Goal: Information Seeking & Learning: Learn about a topic

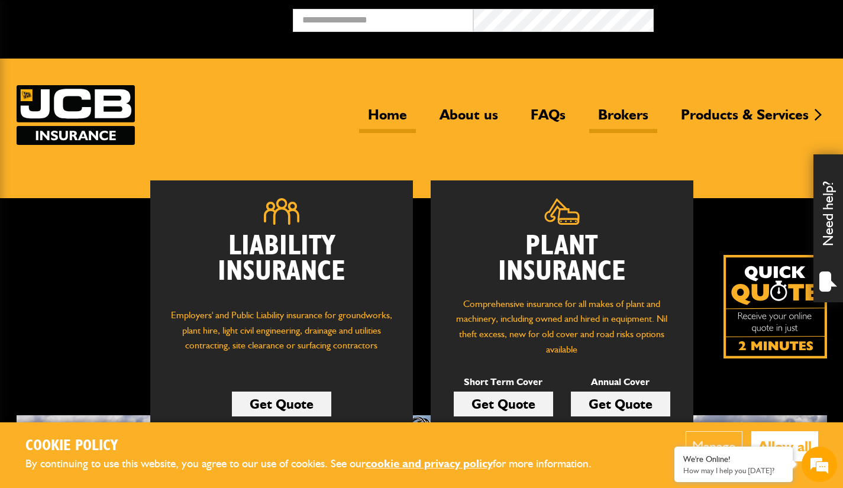
click at [630, 111] on link "Brokers" at bounding box center [623, 119] width 68 height 27
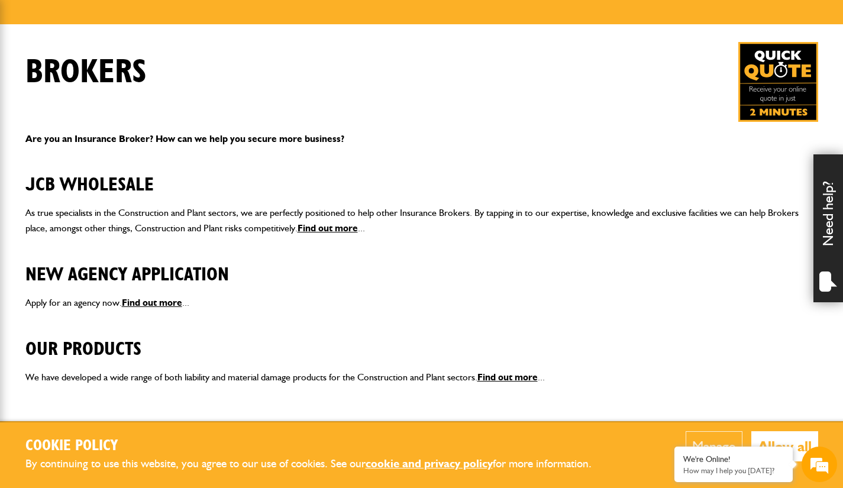
scroll to position [237, 0]
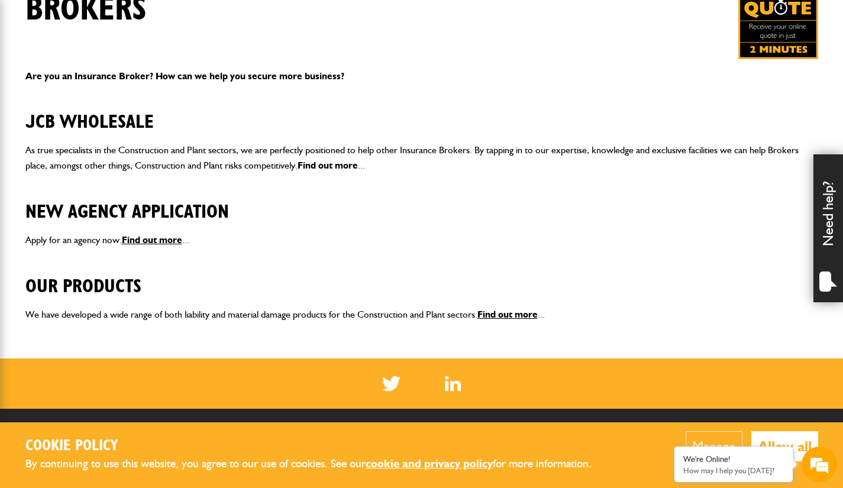
click at [317, 163] on link "Find out more" at bounding box center [328, 165] width 60 height 11
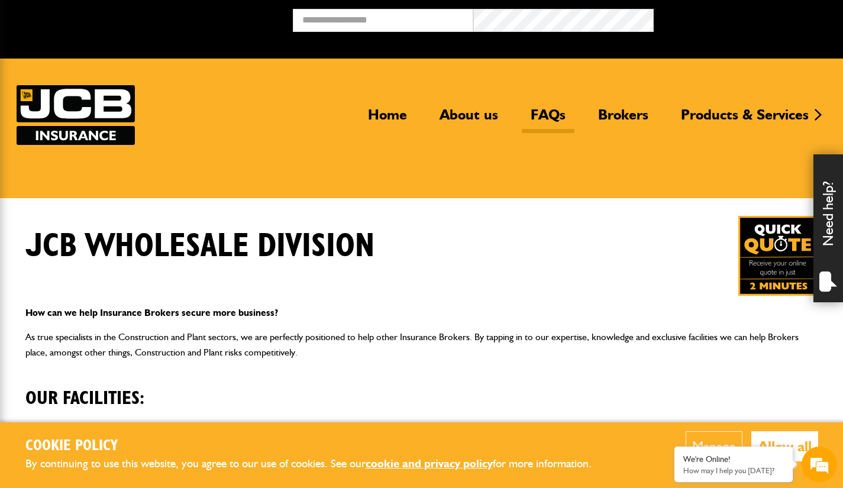
click at [549, 109] on link "FAQs" at bounding box center [548, 119] width 53 height 27
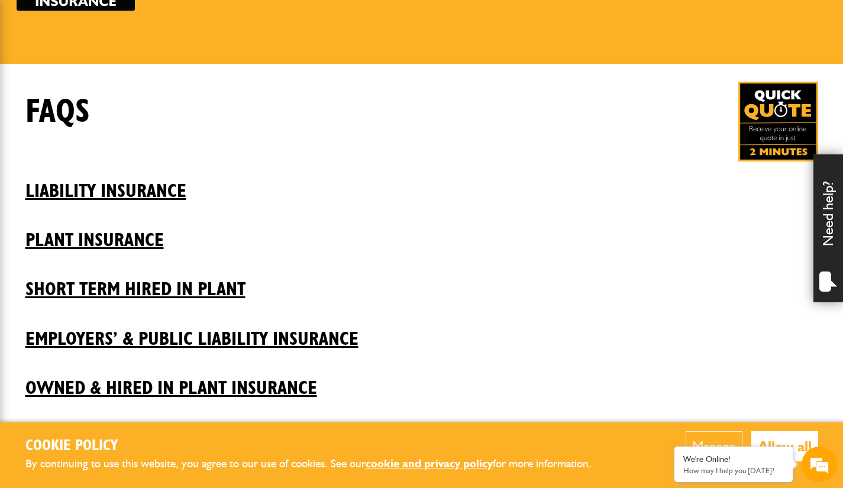
scroll to position [178, 0]
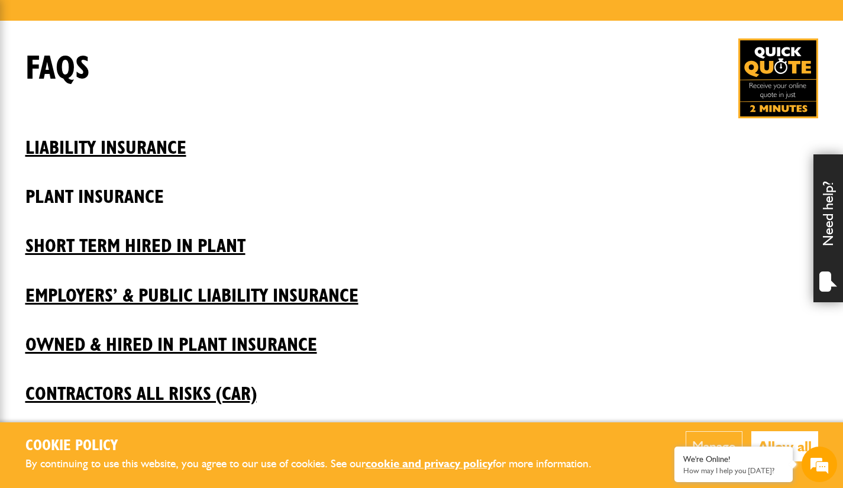
click at [110, 193] on h2 "Plant insurance" at bounding box center [421, 188] width 793 height 40
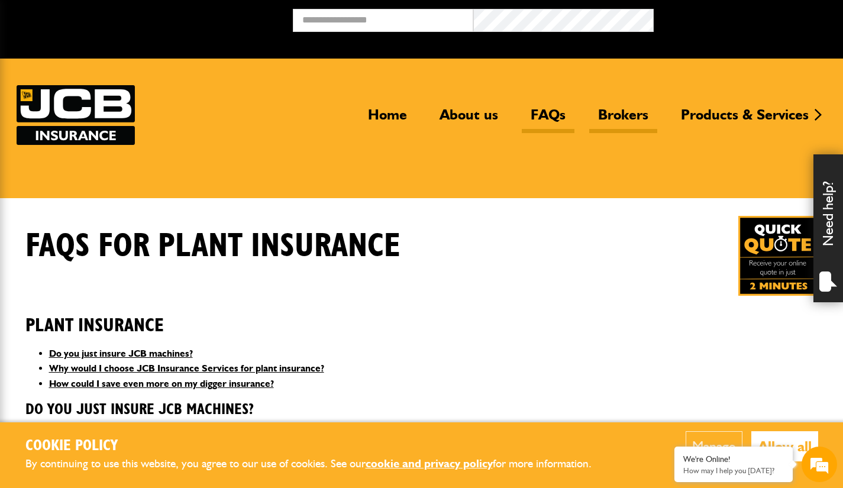
click at [623, 117] on link "Brokers" at bounding box center [623, 119] width 68 height 27
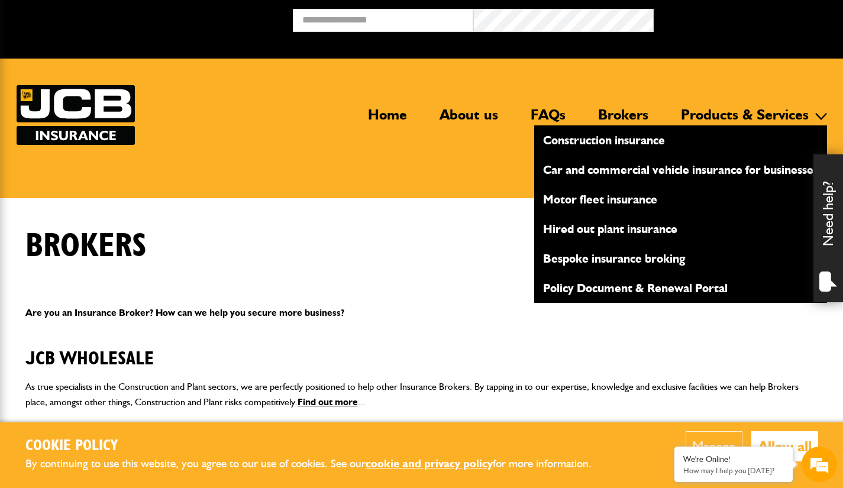
click at [695, 114] on link "Products & Services" at bounding box center [745, 119] width 146 height 27
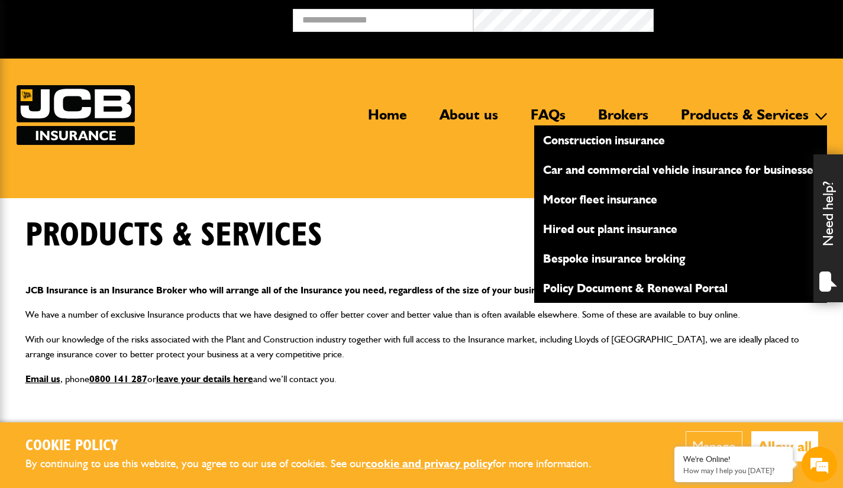
click at [625, 229] on link "Hired out plant insurance" at bounding box center [680, 229] width 293 height 20
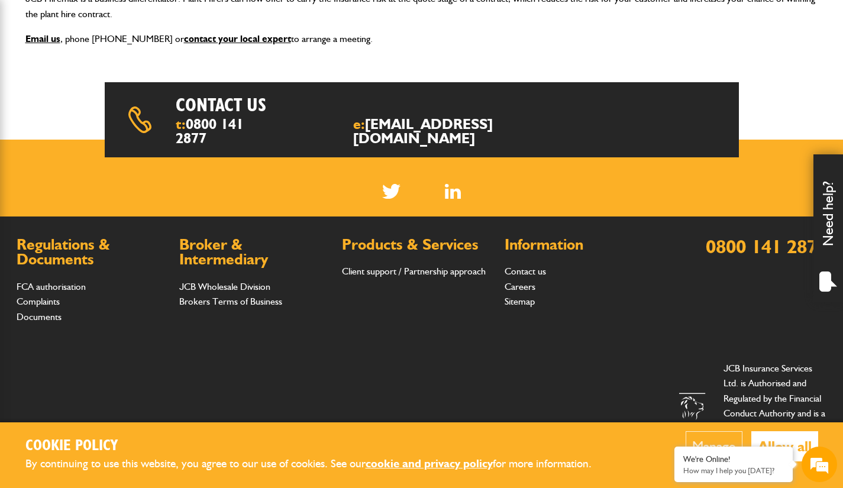
scroll to position [356, 0]
